Goal: Information Seeking & Learning: Learn about a topic

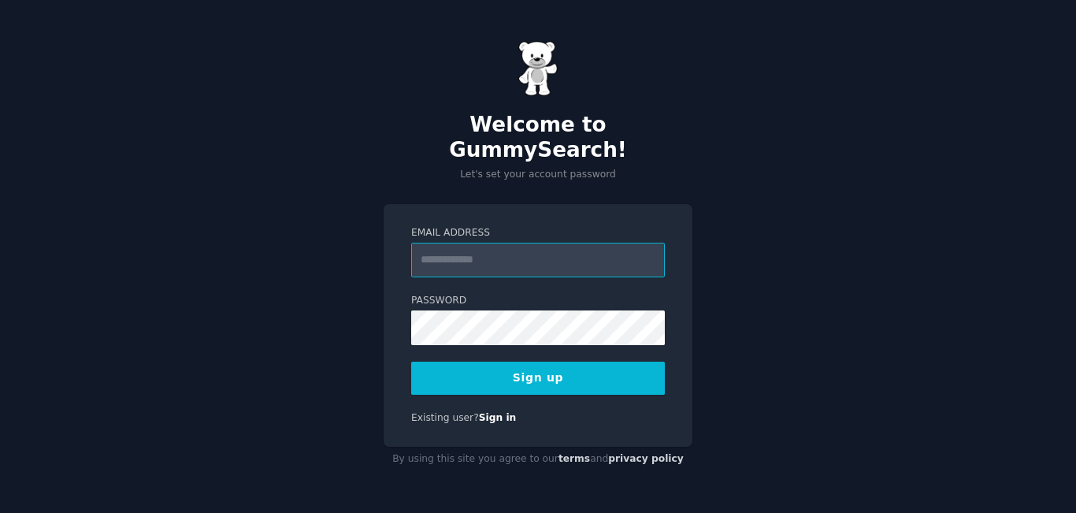
click at [554, 252] on input "Email Address" at bounding box center [538, 260] width 254 height 35
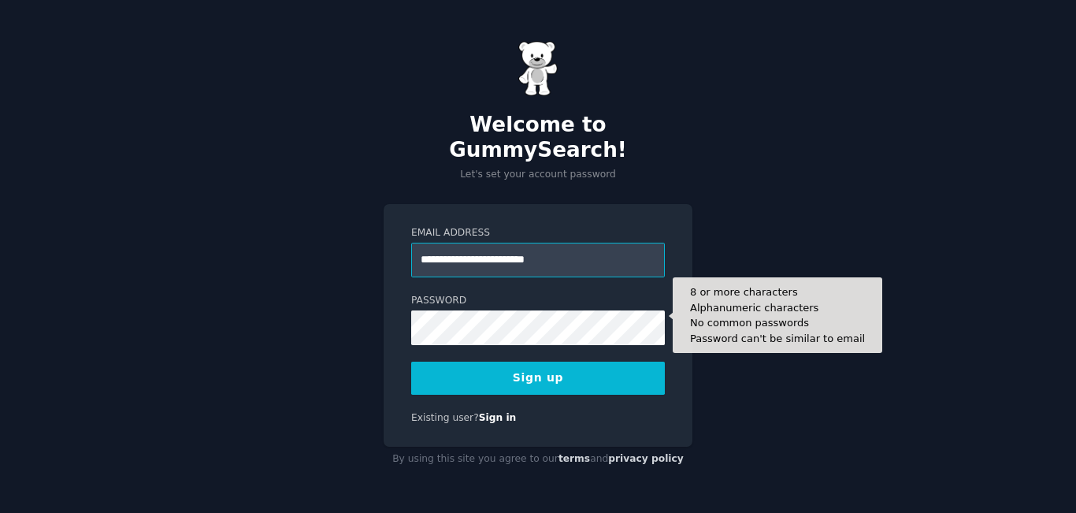
type input "**********"
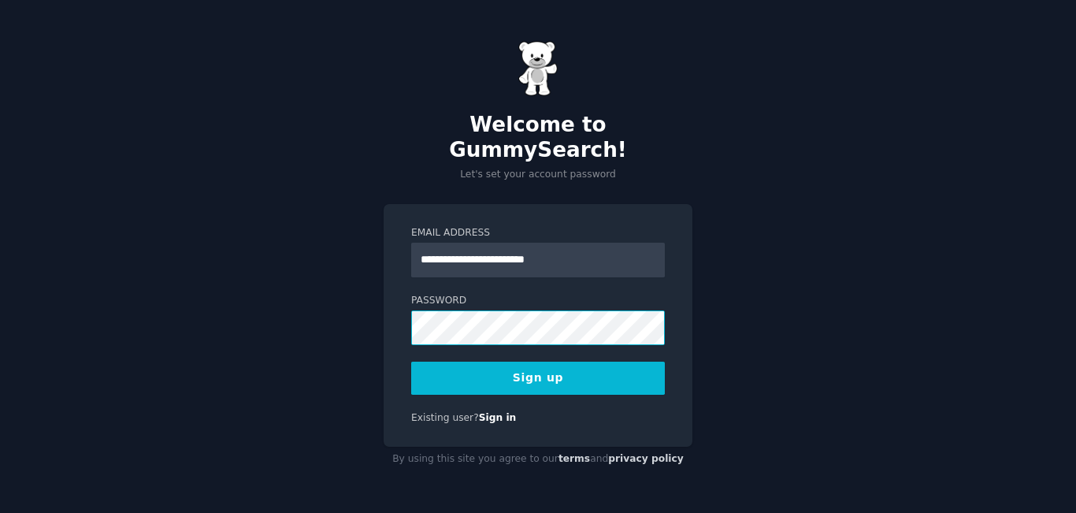
click at [0, 512] on com-1password-button at bounding box center [0, 513] width 0 height 0
click at [591, 368] on button "Sign up" at bounding box center [538, 377] width 254 height 33
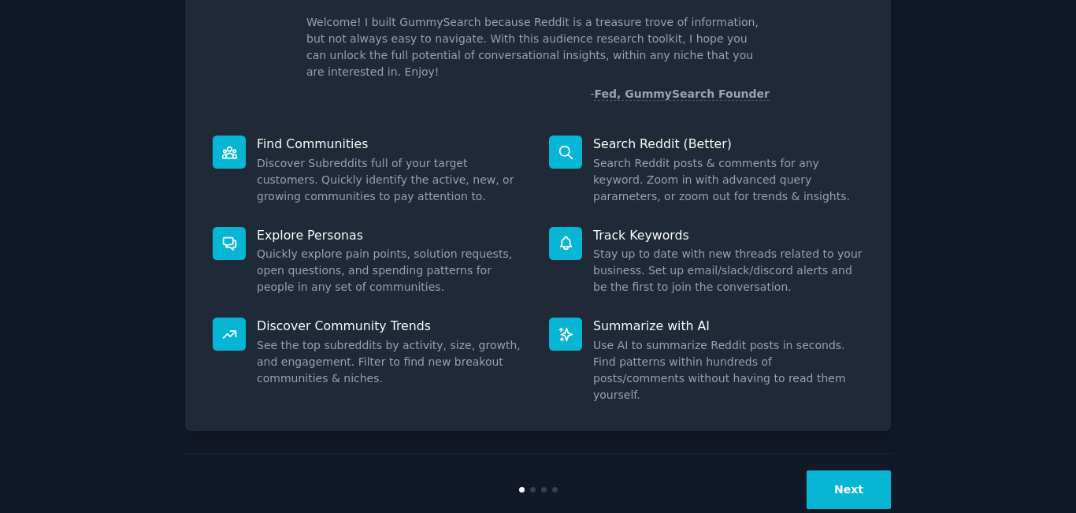
scroll to position [104, 0]
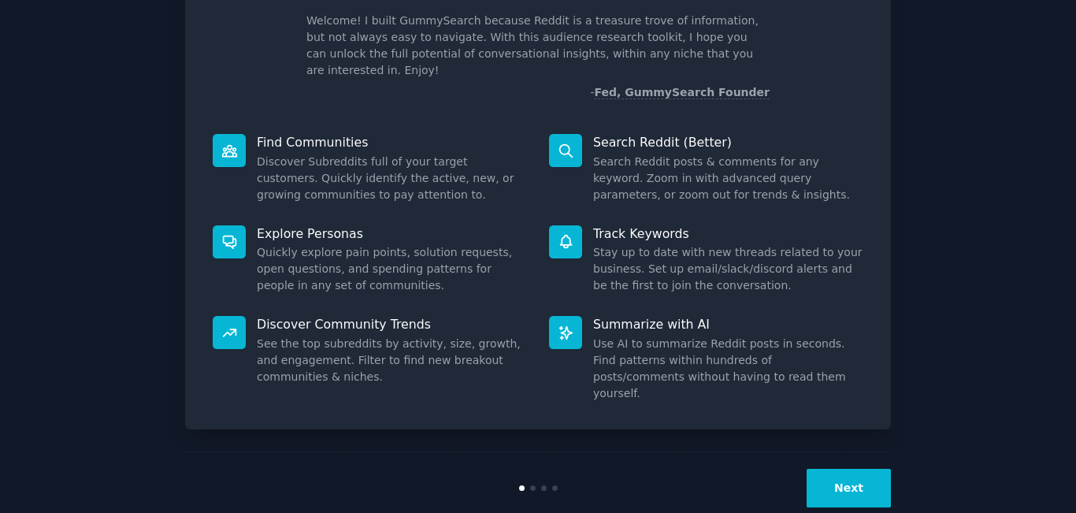
click at [843, 468] on button "Next" at bounding box center [848, 487] width 84 height 39
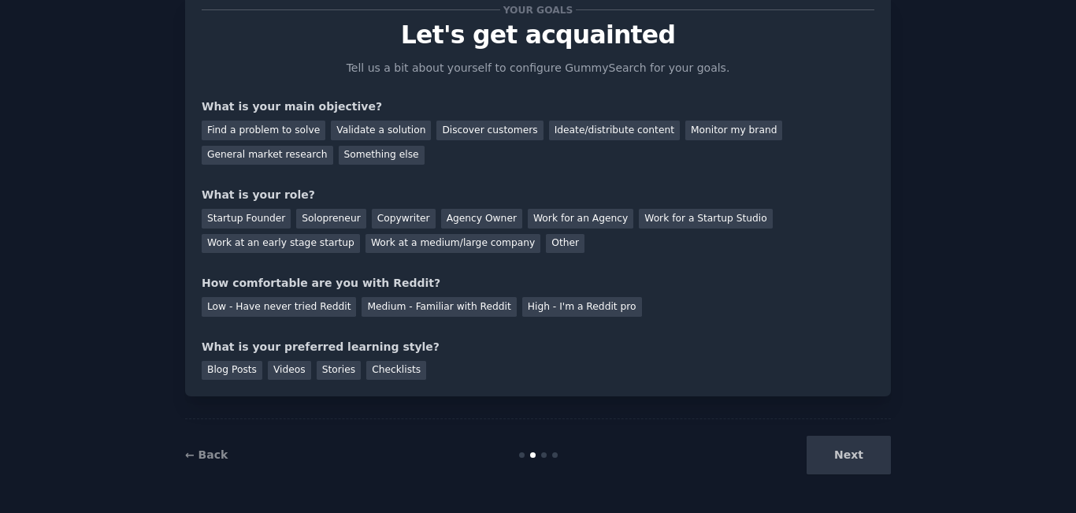
scroll to position [51, 0]
click at [365, 133] on div "Validate a solution" at bounding box center [381, 130] width 100 height 20
click at [256, 220] on div "Startup Founder" at bounding box center [246, 219] width 89 height 20
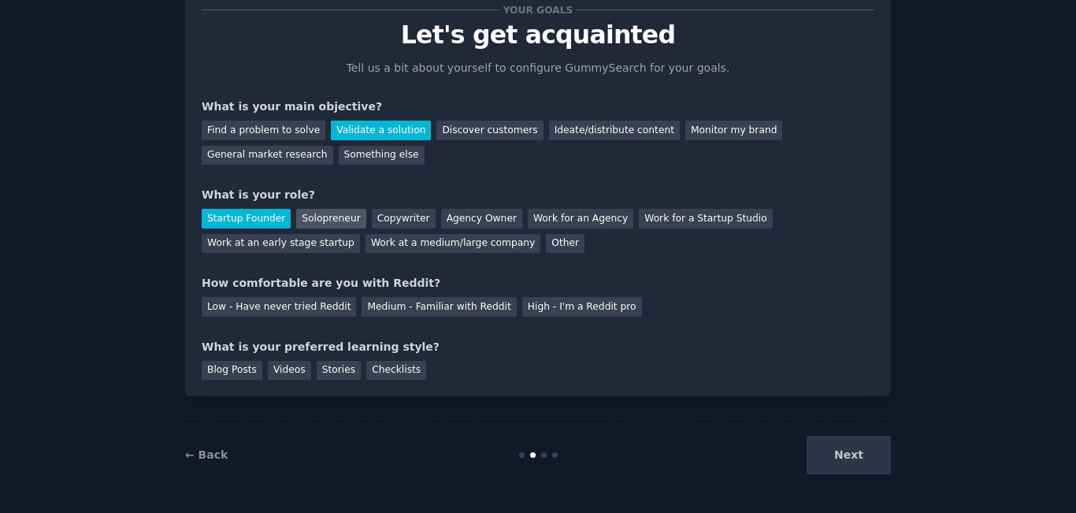
click at [297, 218] on div "Solopreneur" at bounding box center [330, 219] width 69 height 20
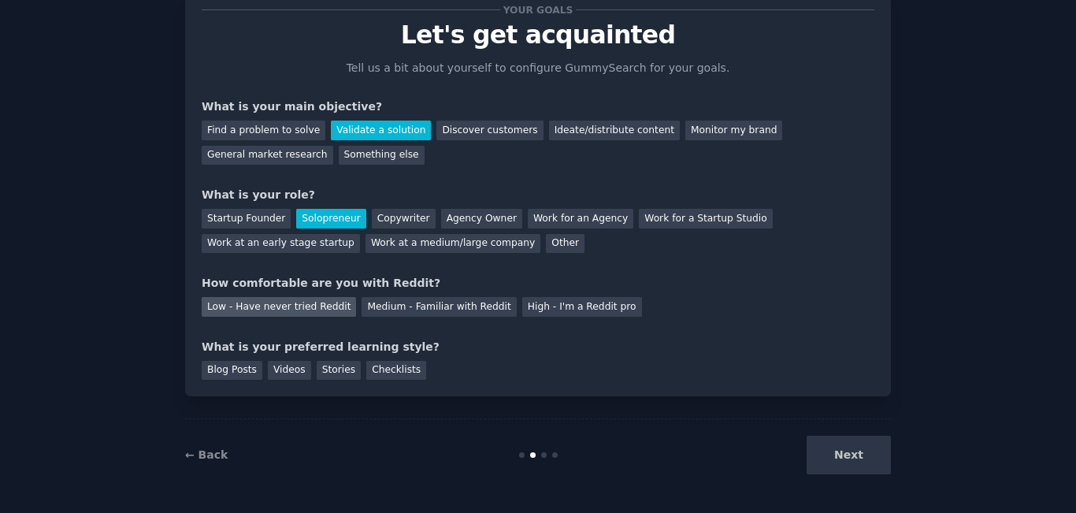
click at [267, 316] on div "Low - Have never tried Reddit" at bounding box center [279, 307] width 154 height 20
click at [250, 372] on div "Blog Posts" at bounding box center [232, 371] width 61 height 20
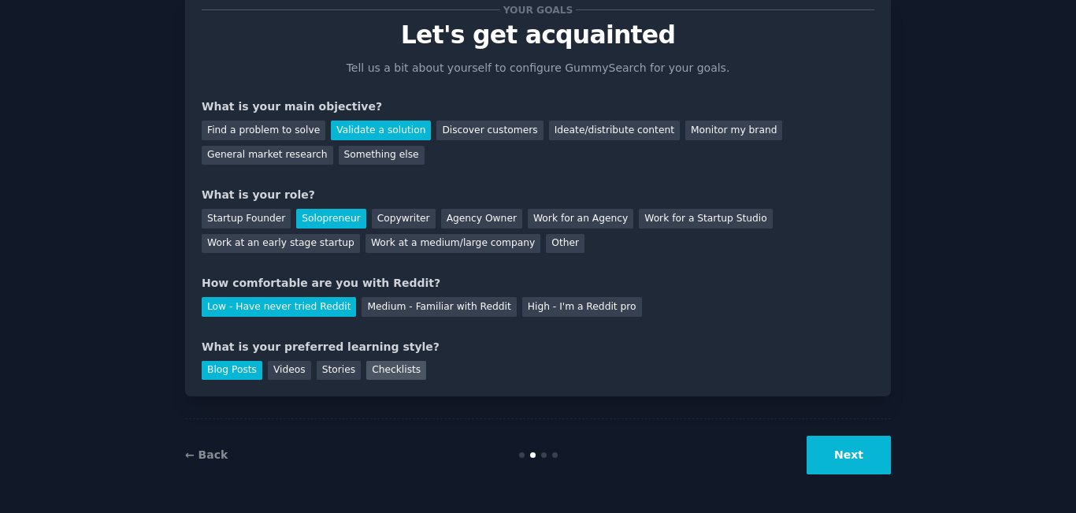
click at [366, 370] on div "Checklists" at bounding box center [396, 371] width 60 height 20
click at [231, 377] on div "Blog Posts" at bounding box center [232, 371] width 61 height 20
click at [854, 455] on button "Next" at bounding box center [848, 454] width 84 height 39
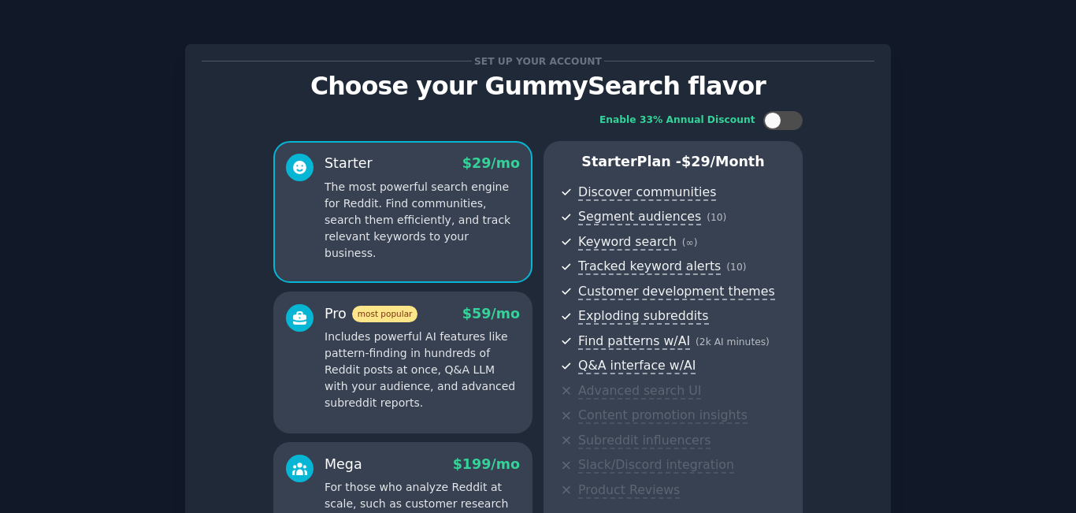
scroll to position [220, 0]
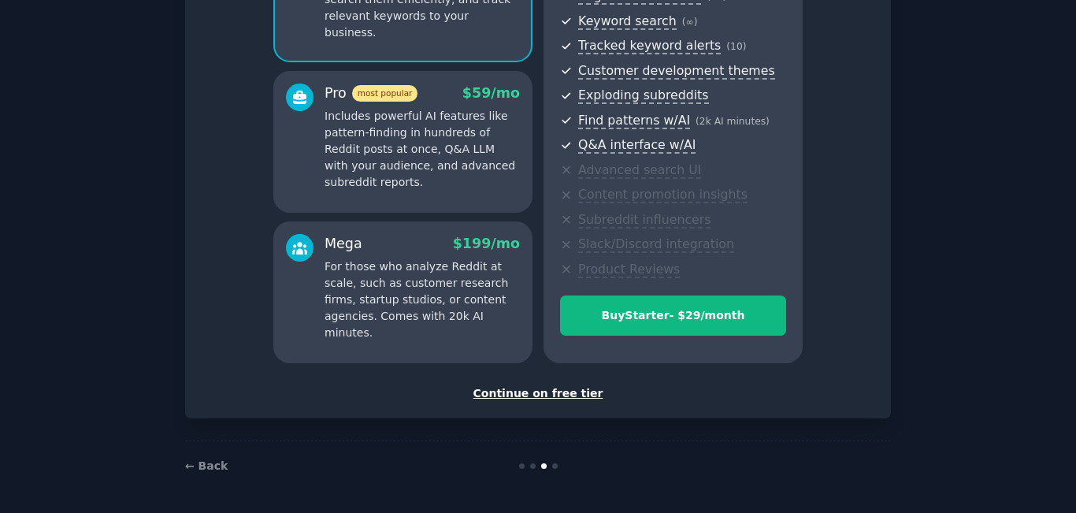
click at [558, 398] on div "Continue on free tier" at bounding box center [538, 393] width 672 height 17
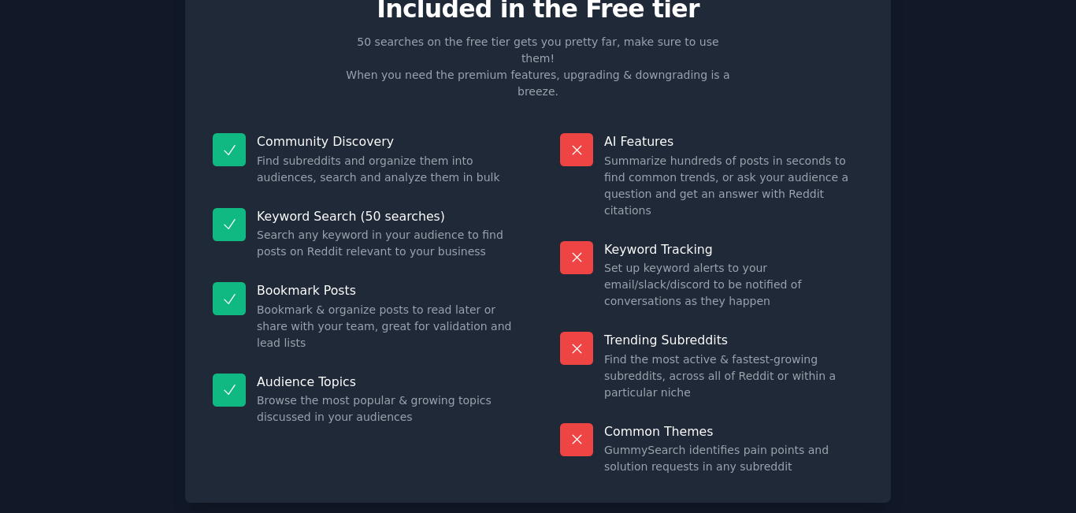
scroll to position [101, 0]
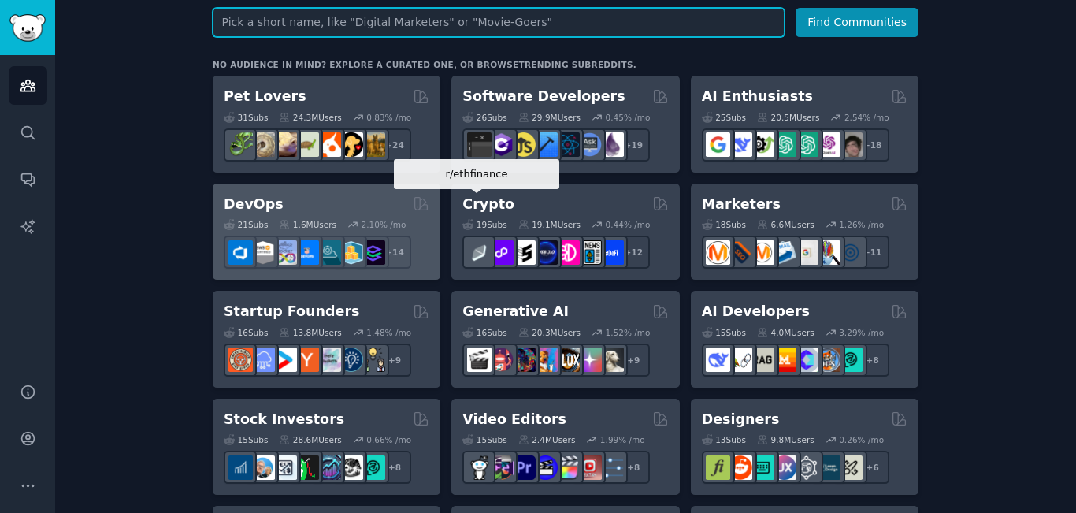
scroll to position [280, 0]
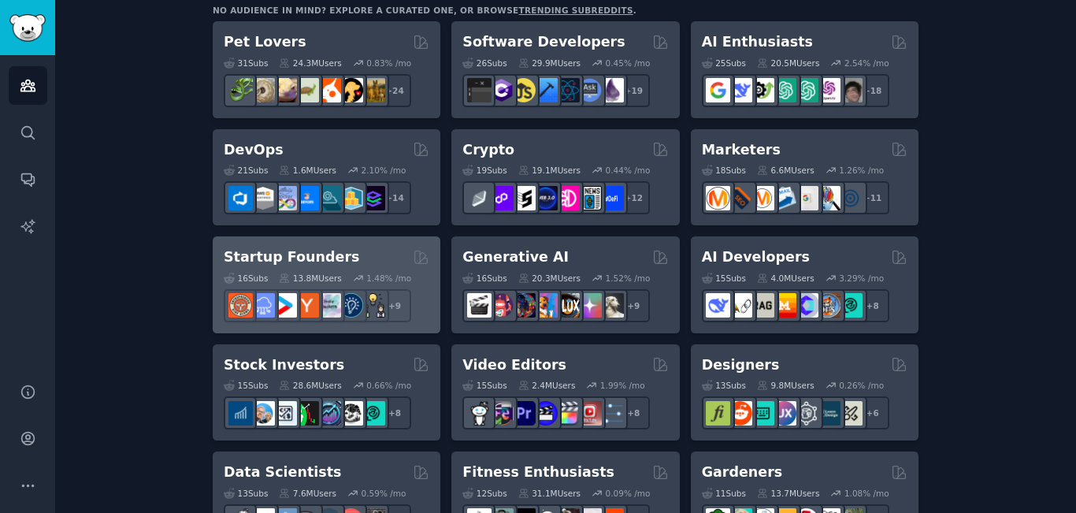
click at [342, 245] on div "Startup Founders 16 Sub s 13.8M Users 1.48 % /mo + 9" at bounding box center [327, 284] width 228 height 97
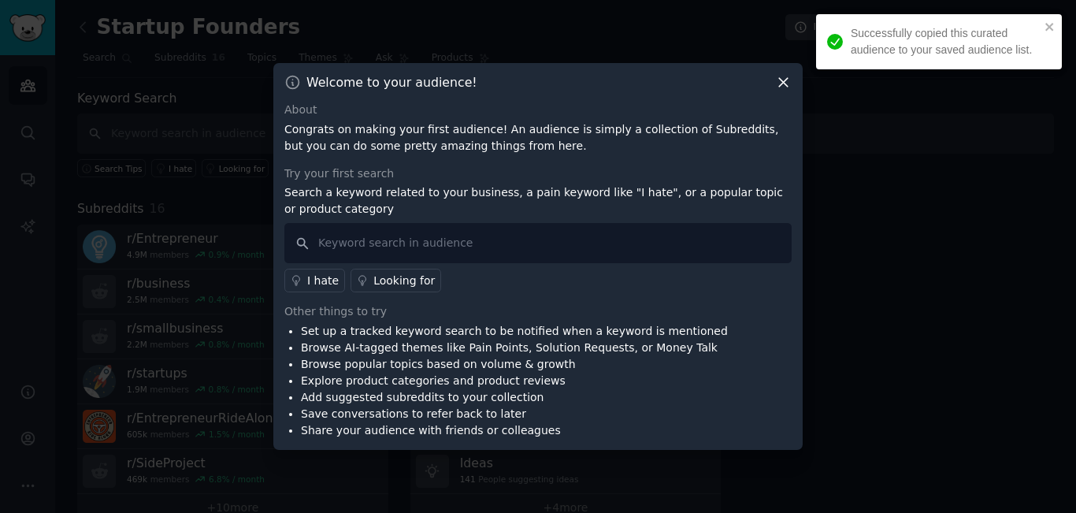
click at [787, 86] on icon at bounding box center [783, 82] width 17 height 17
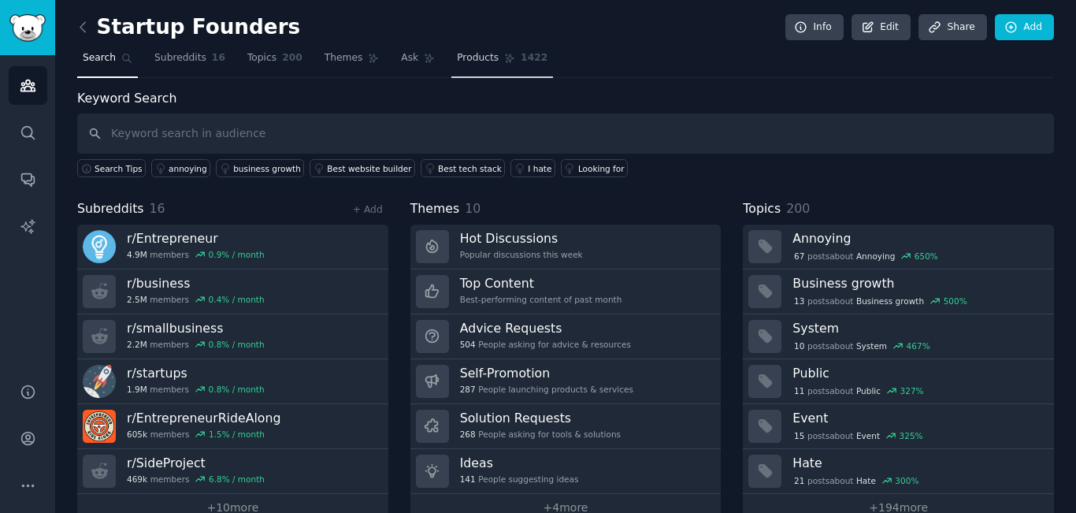
click at [457, 59] on span "Products" at bounding box center [478, 58] width 42 height 14
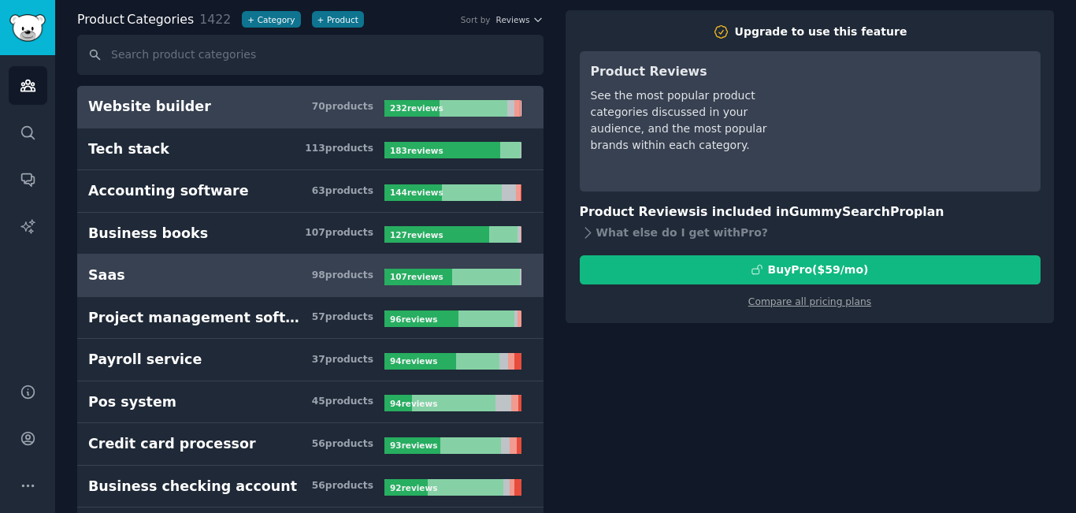
scroll to position [157, 0]
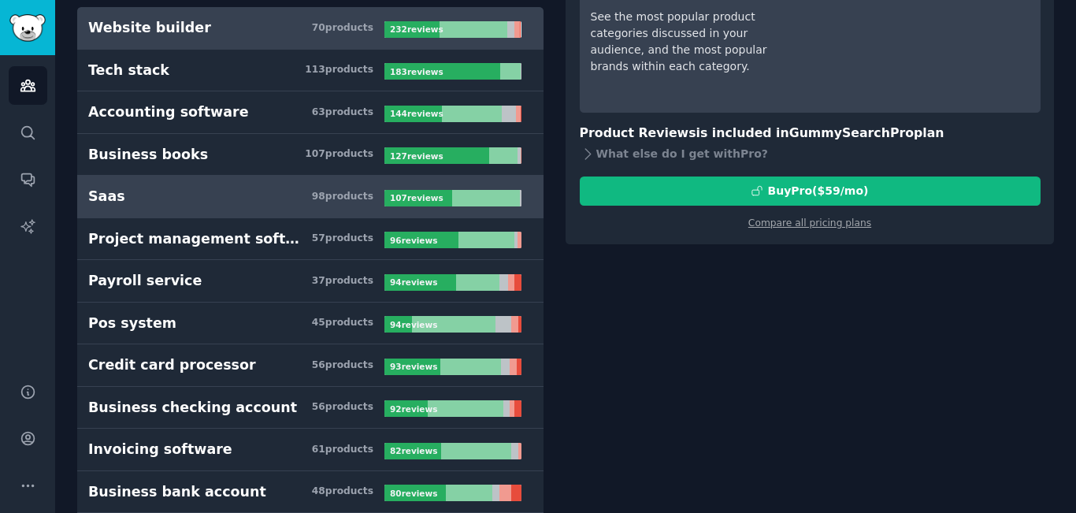
click at [194, 193] on h3 "Saas 98 product s" at bounding box center [236, 197] width 296 height 20
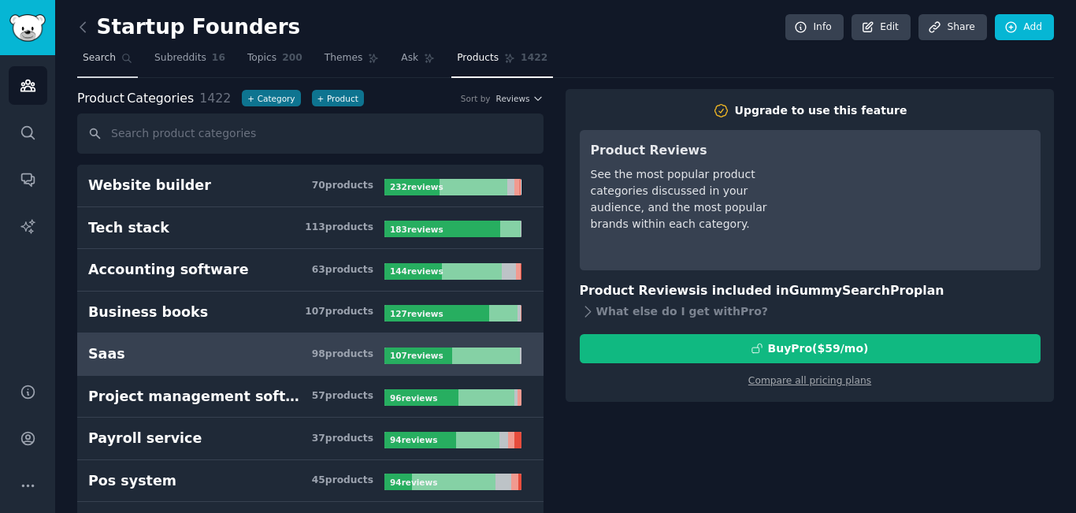
click at [98, 69] on link "Search" at bounding box center [107, 62] width 61 height 32
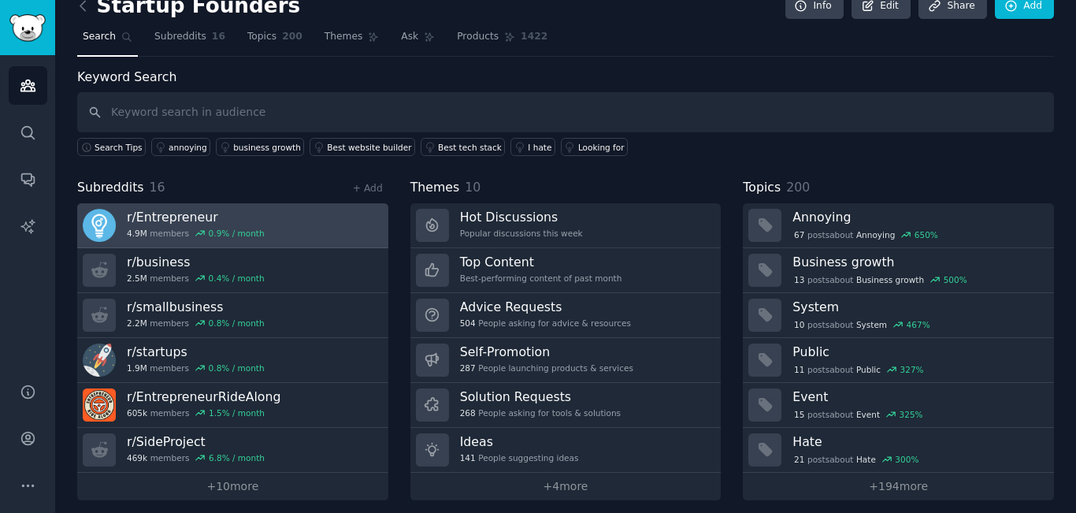
scroll to position [31, 0]
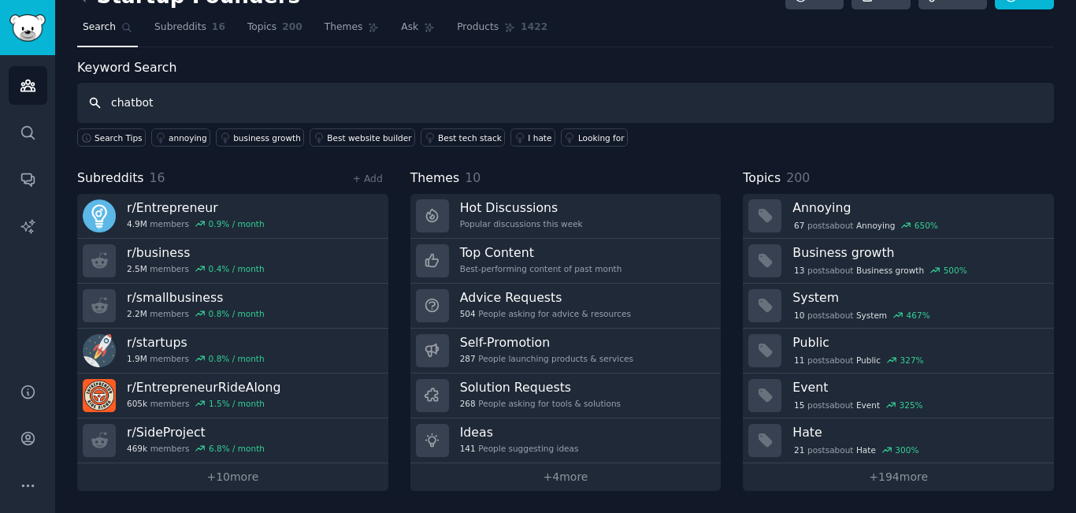
type input "chatbot"
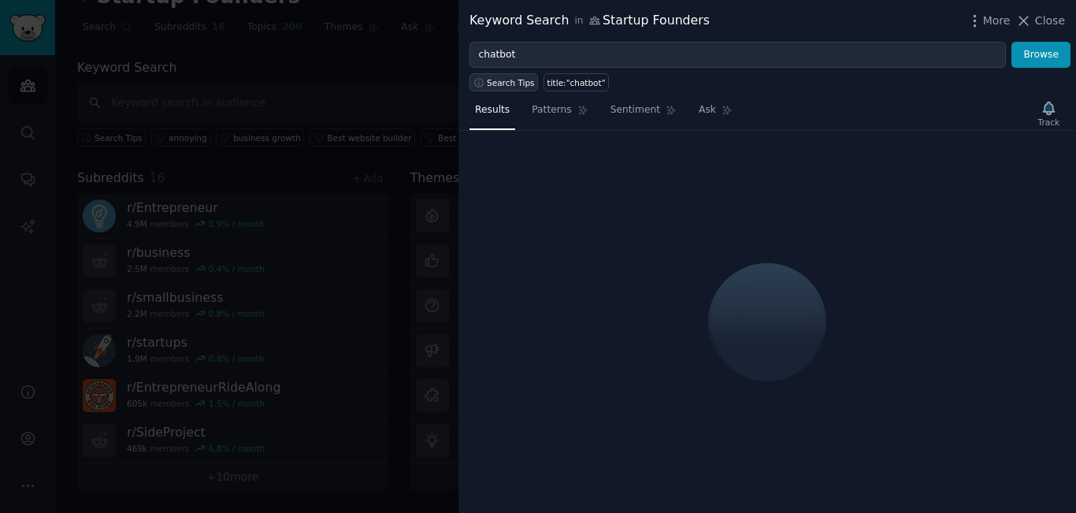
click at [514, 86] on span "Search Tips" at bounding box center [511, 82] width 48 height 11
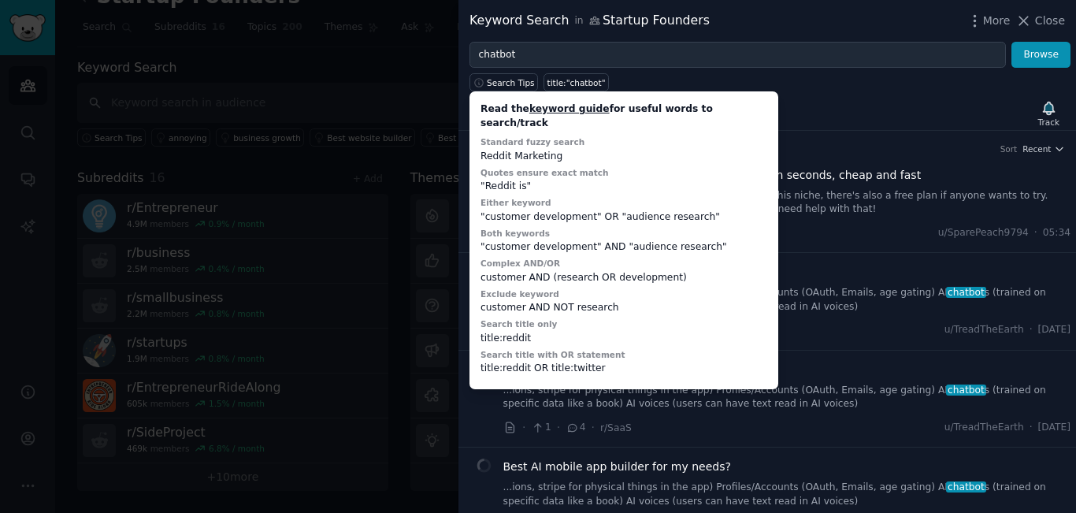
click at [844, 104] on div "Results Patterns Sentiment Ask Track" at bounding box center [766, 114] width 617 height 34
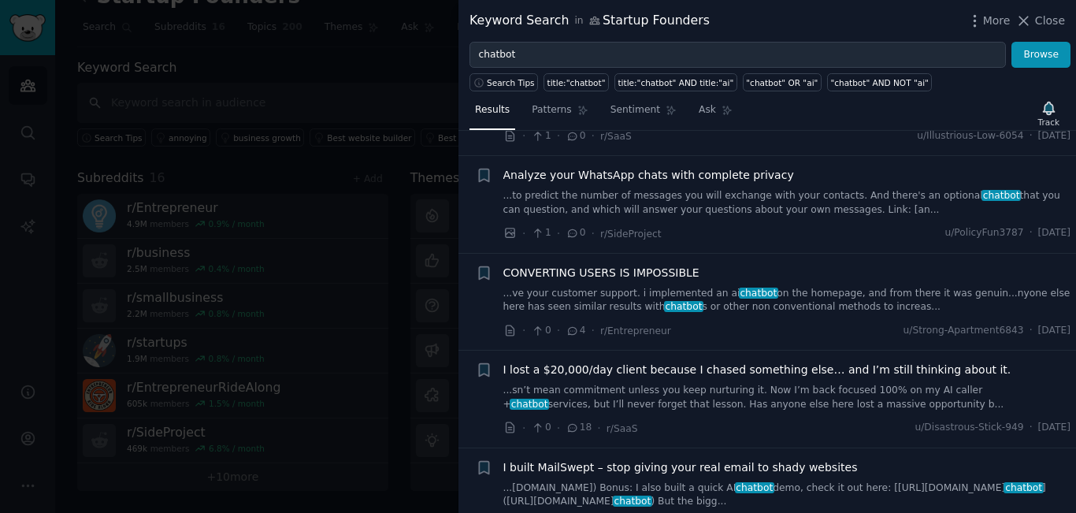
scroll to position [1181, 0]
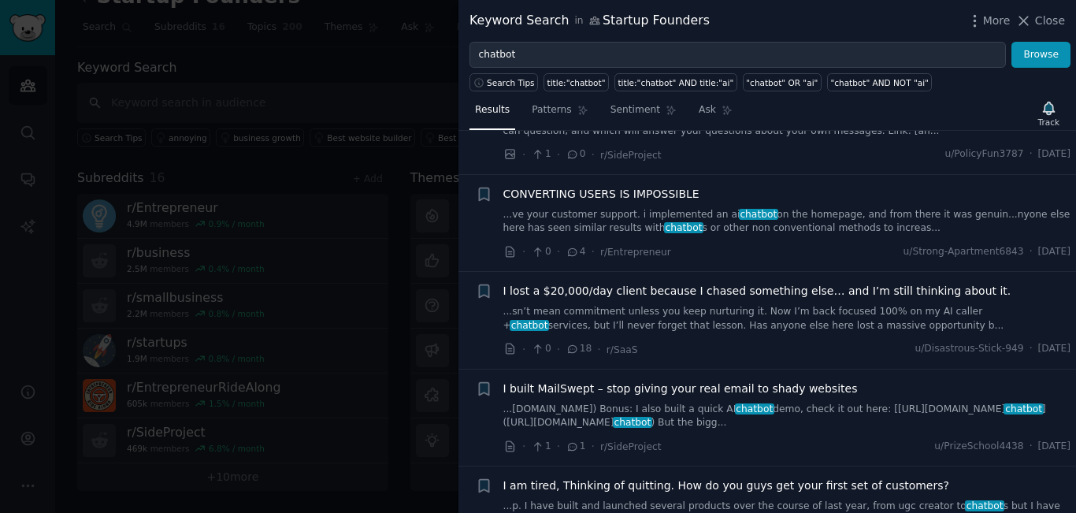
click at [683, 283] on span "I lost a $20,000/day client because I chased something else… and I’m still thin…" at bounding box center [757, 291] width 508 height 17
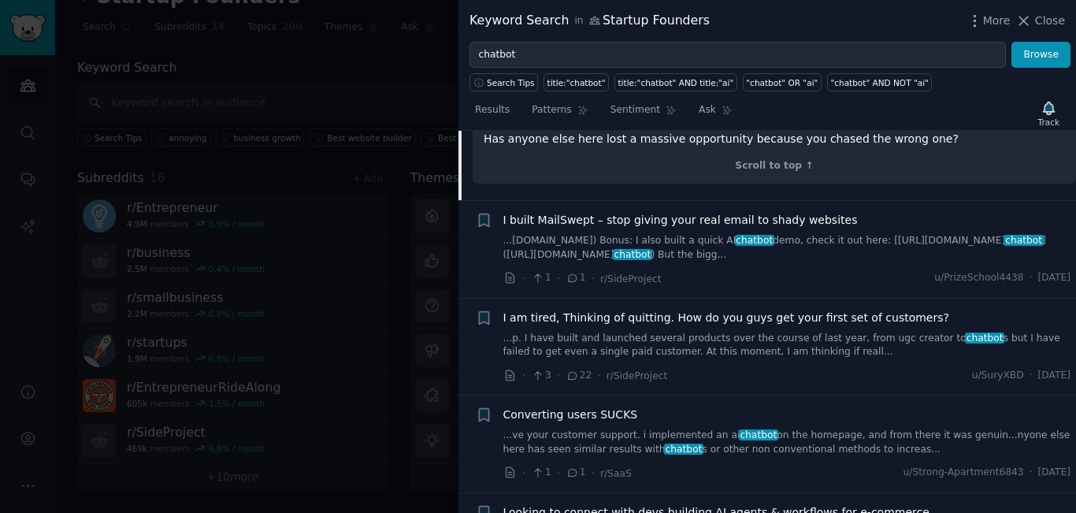
scroll to position [1935, 0]
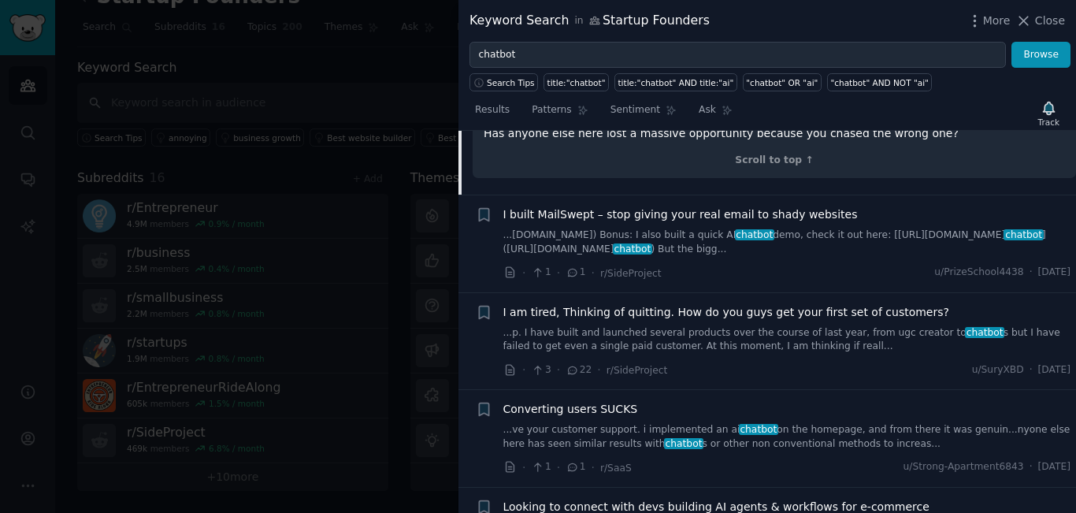
click at [396, 290] on div at bounding box center [538, 256] width 1076 height 513
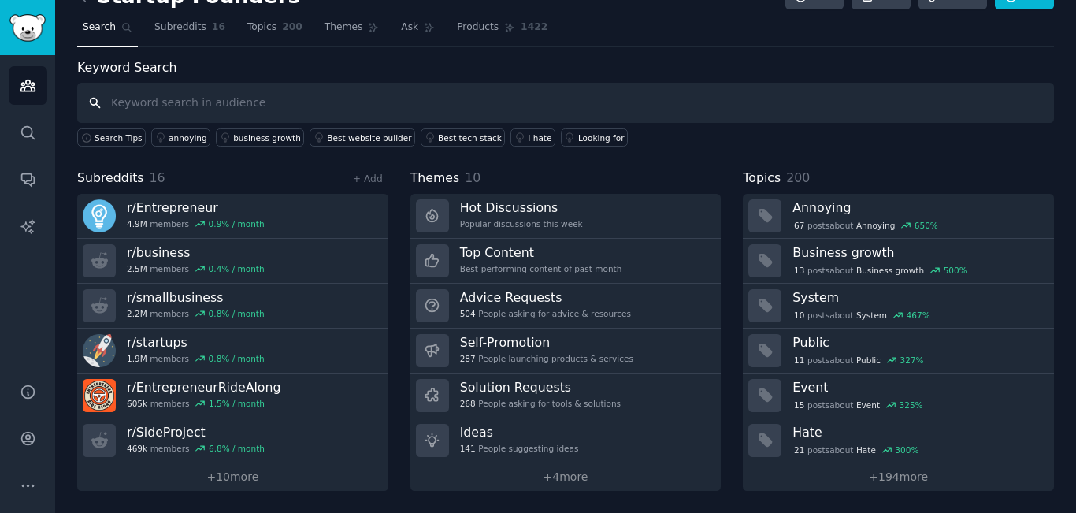
click at [203, 95] on input "text" at bounding box center [565, 103] width 976 height 40
type input "ai chatbot"
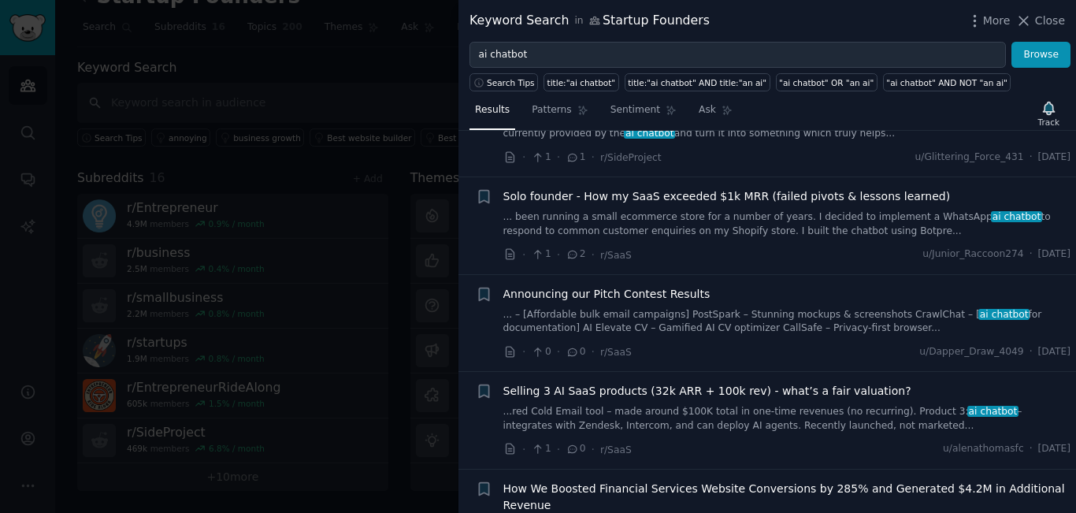
scroll to position [866, 0]
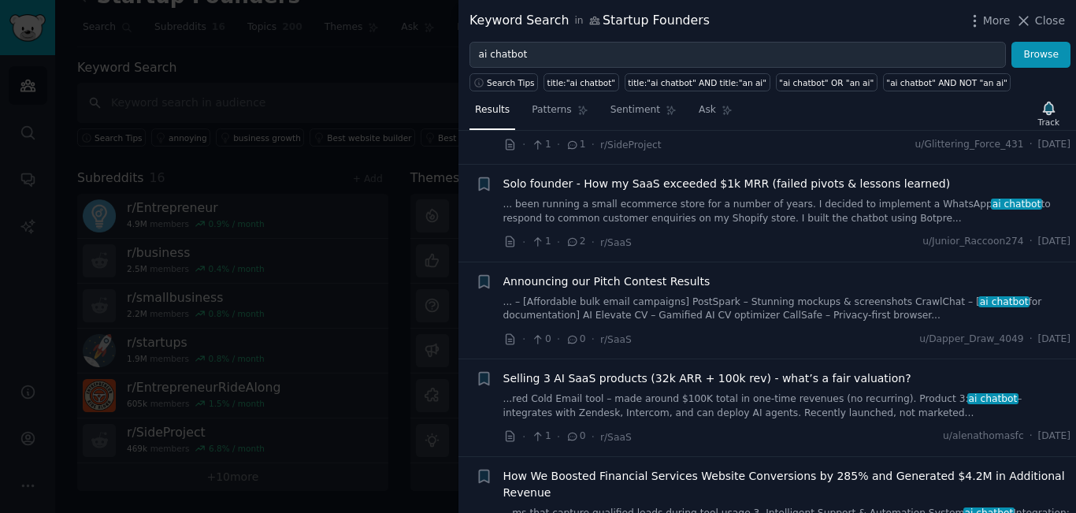
click at [722, 185] on span "Solo founder - How my SaaS exceeded $1k MRR (failed pivots & lessons learned)" at bounding box center [726, 184] width 447 height 17
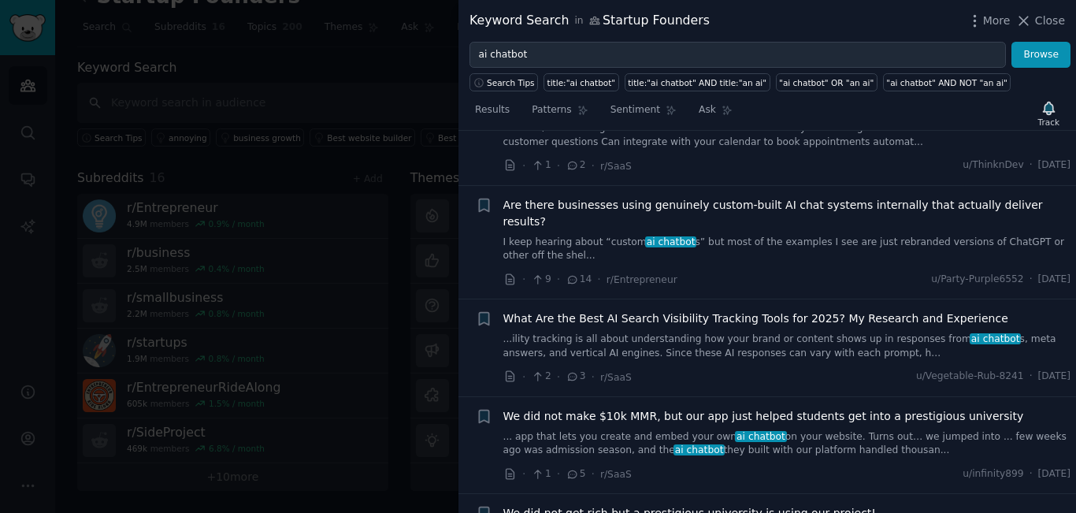
scroll to position [3420, 0]
click at [755, 407] on span "We did not make $10k MMR, but our app just helped students get into a prestigio…" at bounding box center [763, 415] width 520 height 17
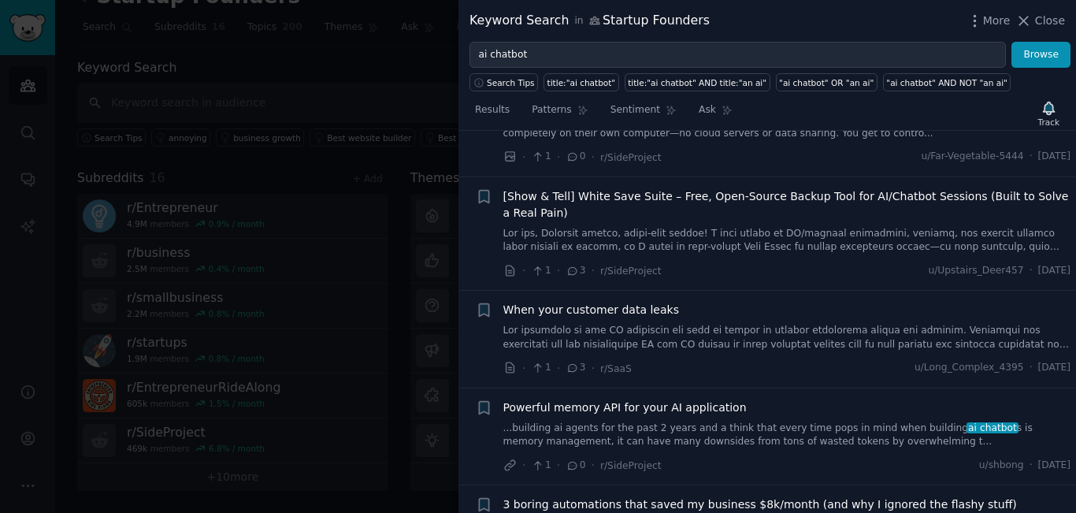
scroll to position [4035, 0]
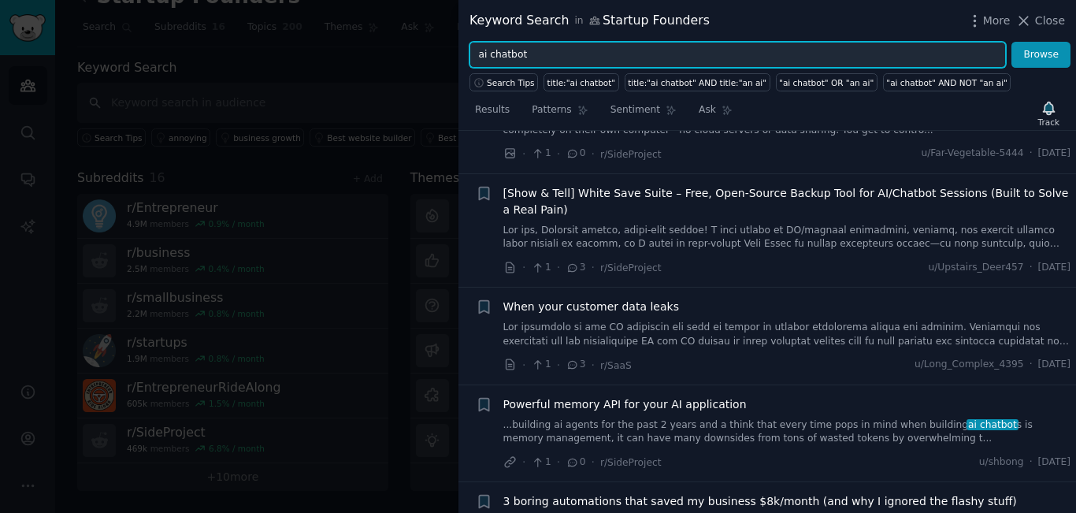
click at [601, 50] on input "ai chatbot" at bounding box center [737, 55] width 536 height 27
type input "customer service chatbot"
click at [1011, 42] on button "Browse" at bounding box center [1040, 55] width 59 height 27
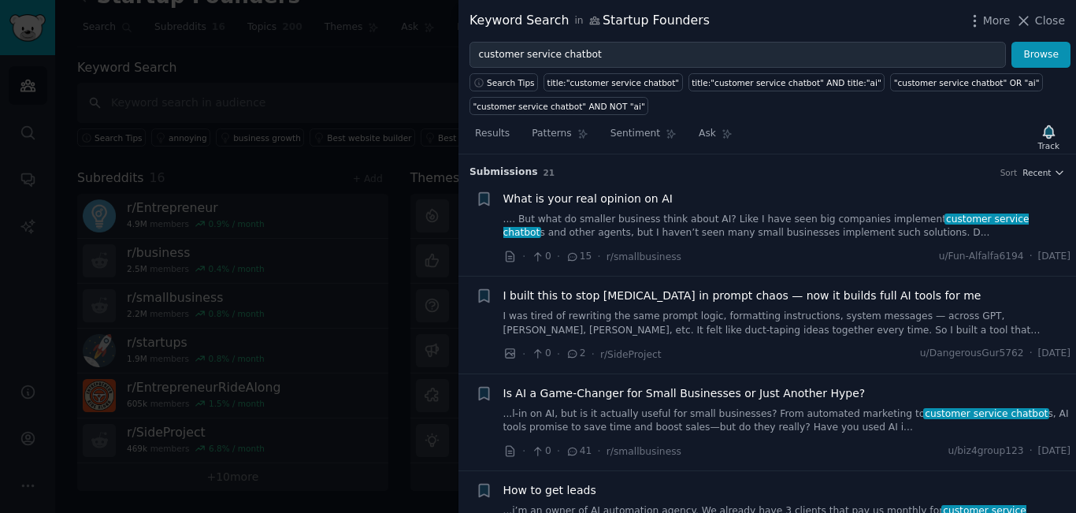
click at [565, 194] on span "What is your real opinion on AI" at bounding box center [587, 199] width 169 height 17
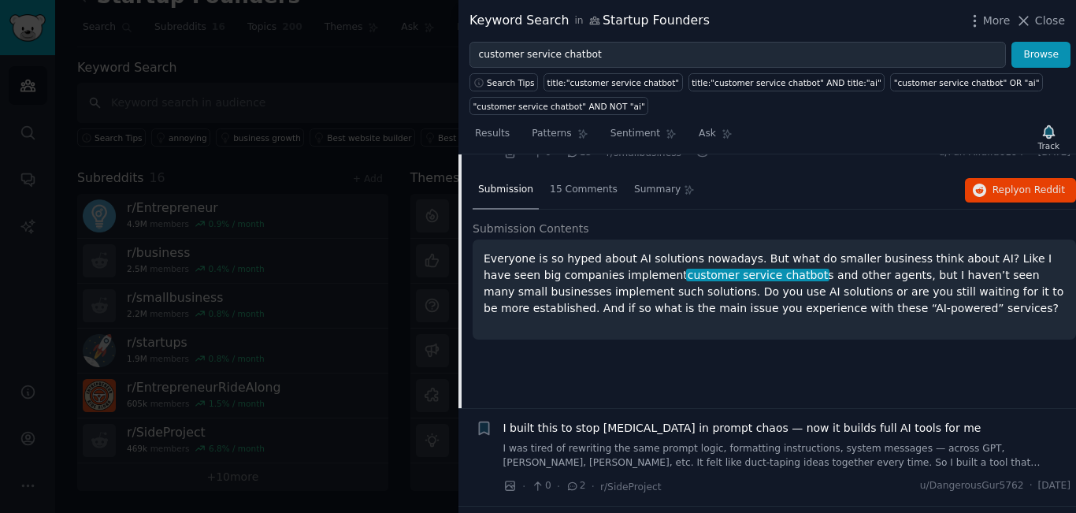
scroll to position [25, 0]
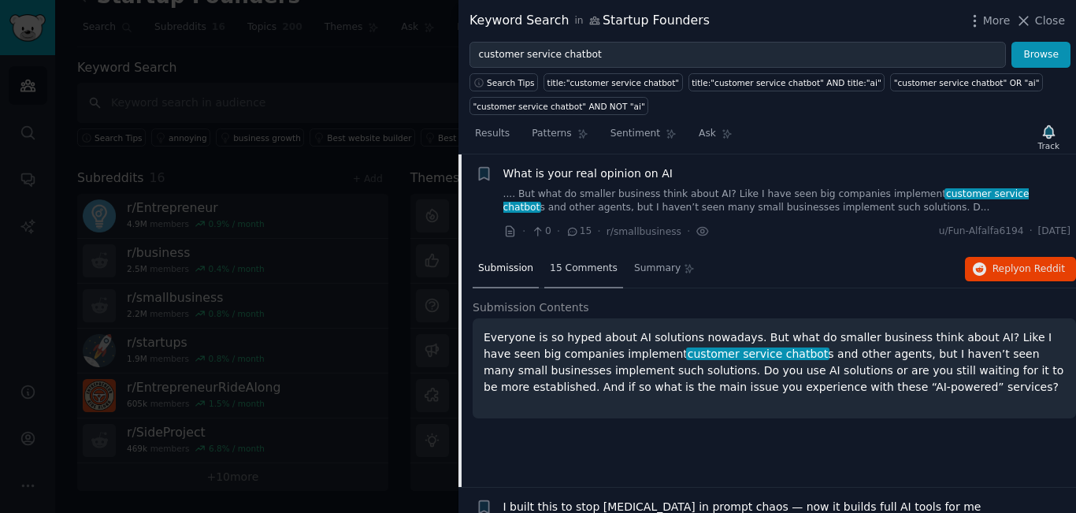
click at [575, 276] on div "15 Comments" at bounding box center [583, 269] width 79 height 38
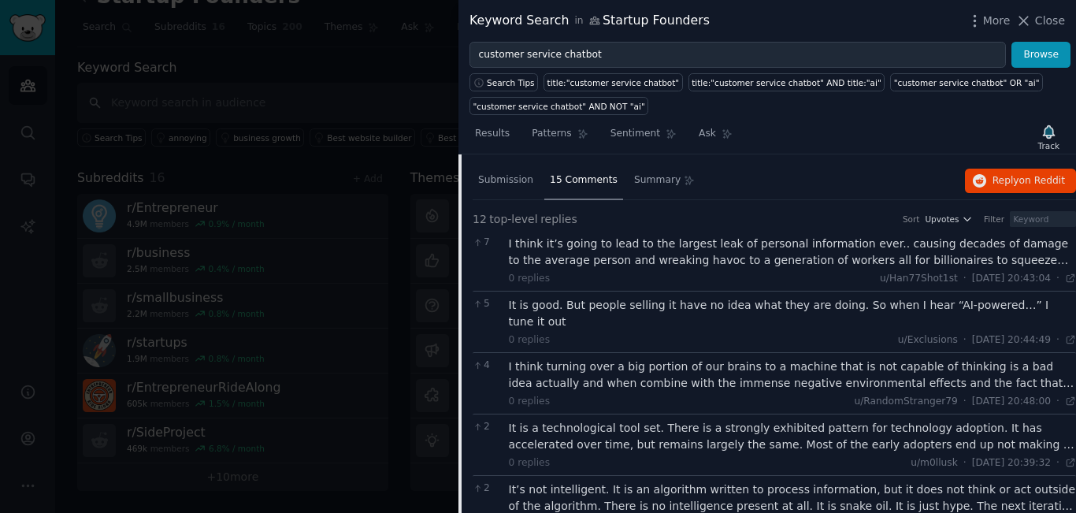
scroll to position [0, 0]
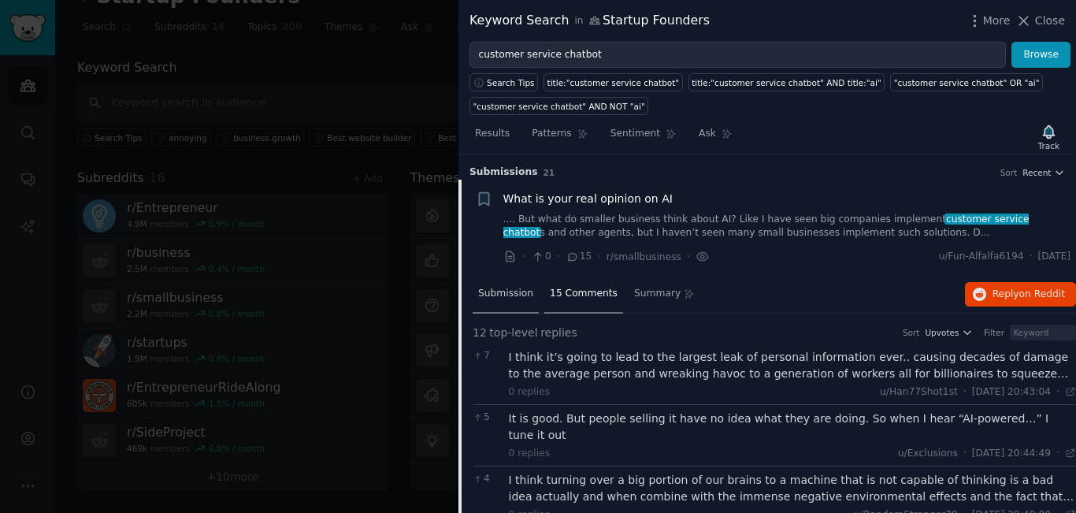
click at [513, 291] on span "Submission" at bounding box center [505, 294] width 55 height 14
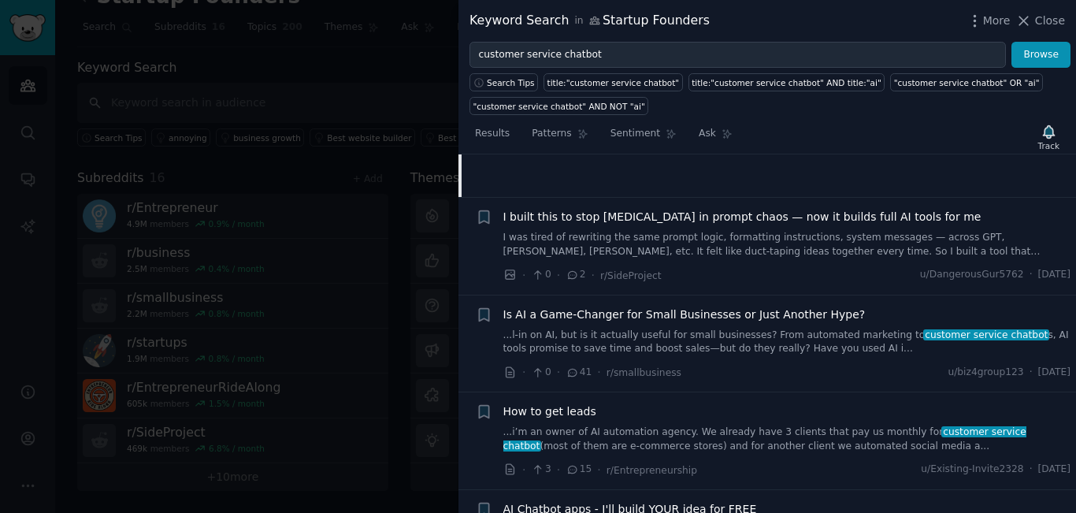
scroll to position [394, 0]
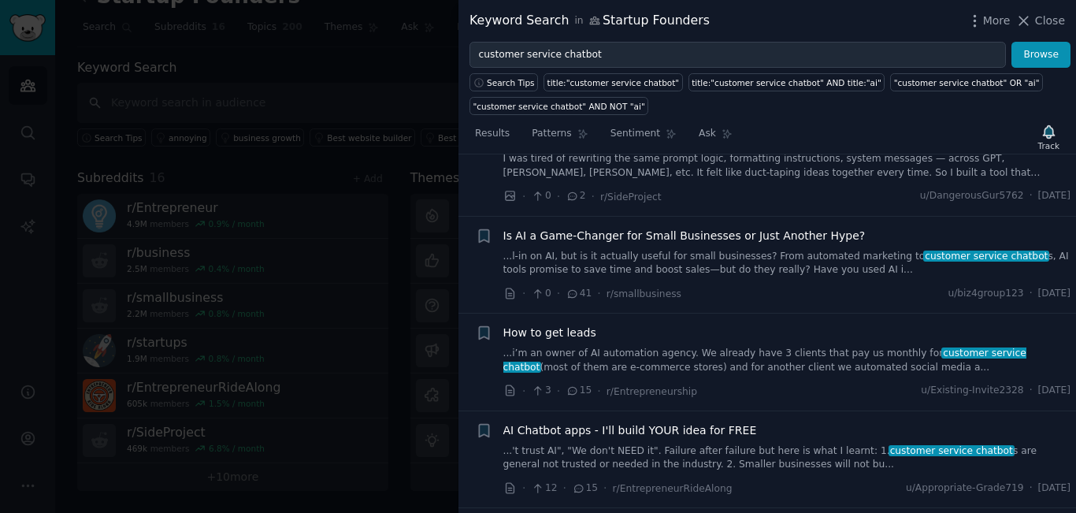
click at [672, 239] on span "Is AI a Game-Changer for Small Businesses or Just Another Hype?" at bounding box center [684, 236] width 362 height 17
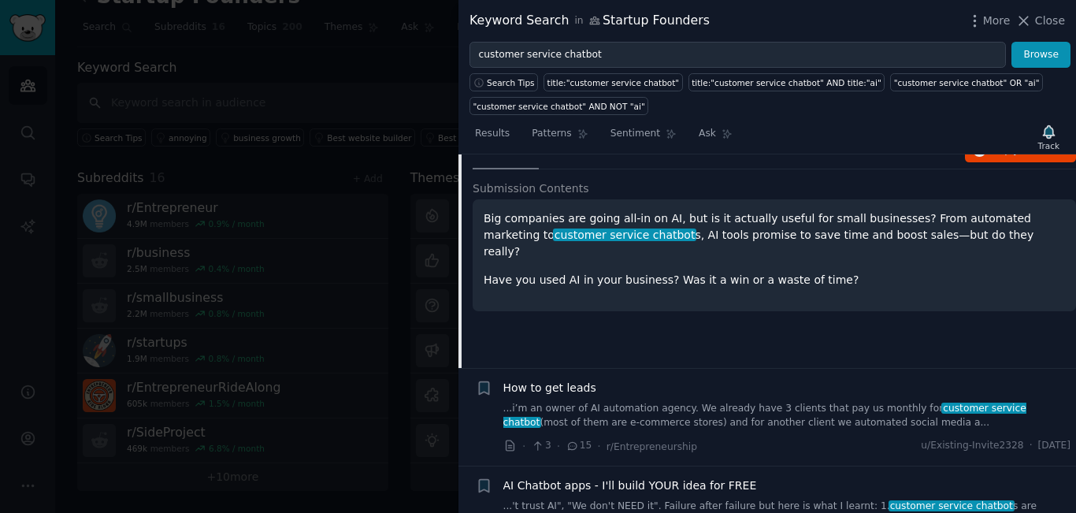
scroll to position [456, 0]
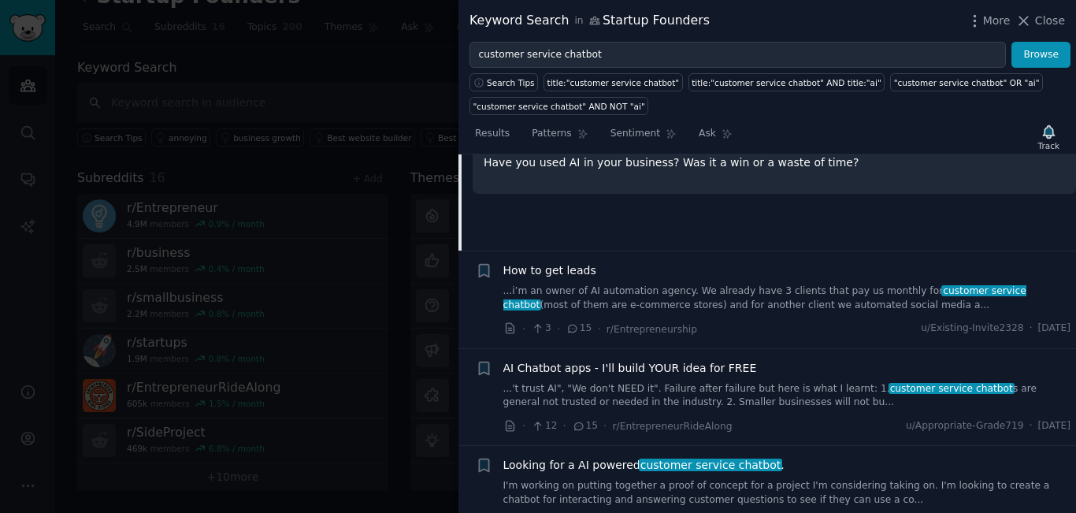
click at [666, 283] on div "How to get leads ...i’m an owner of AI automation agency. We already have 3 cli…" at bounding box center [787, 287] width 568 height 50
click at [563, 267] on span "How to get leads" at bounding box center [549, 270] width 93 height 17
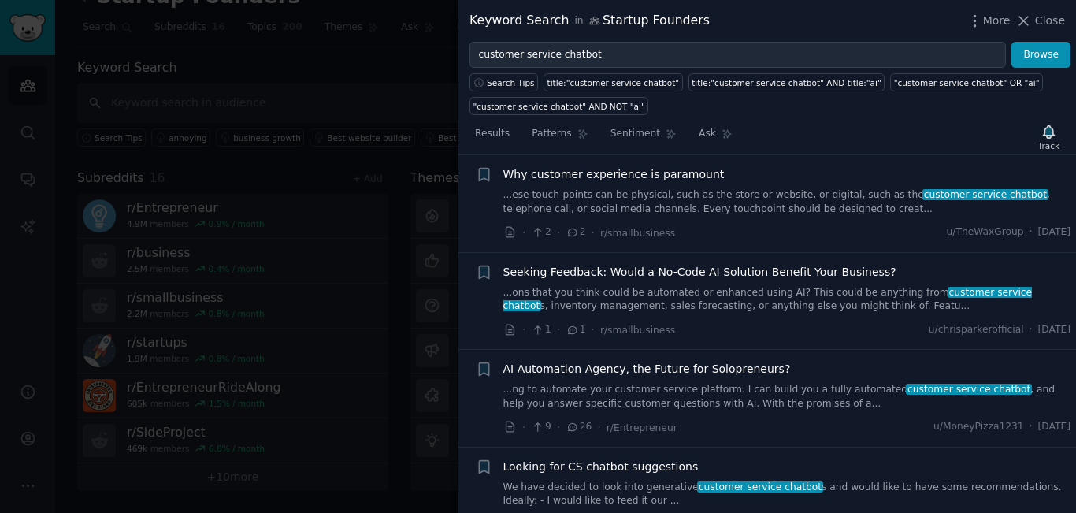
scroll to position [1419, 0]
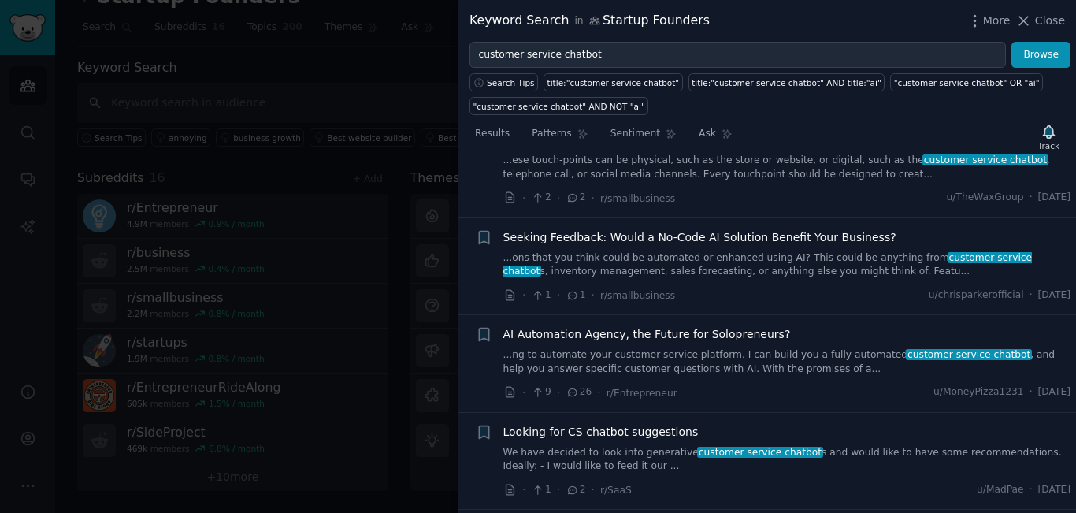
click at [761, 348] on link "...ng to automate your customer service platform. I can build you a fully autom…" at bounding box center [787, 362] width 568 height 28
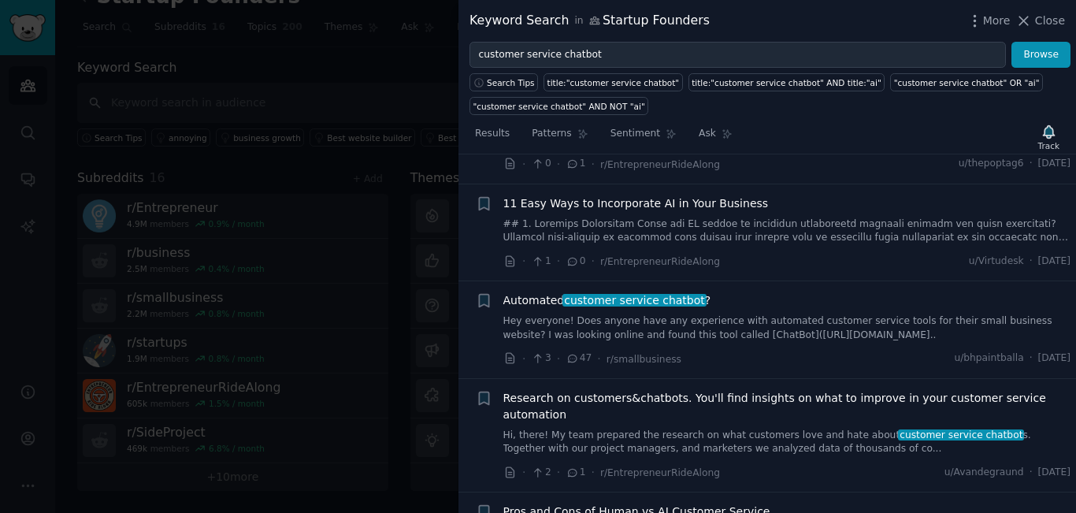
scroll to position [3617, 0]
